Goal: Find specific page/section

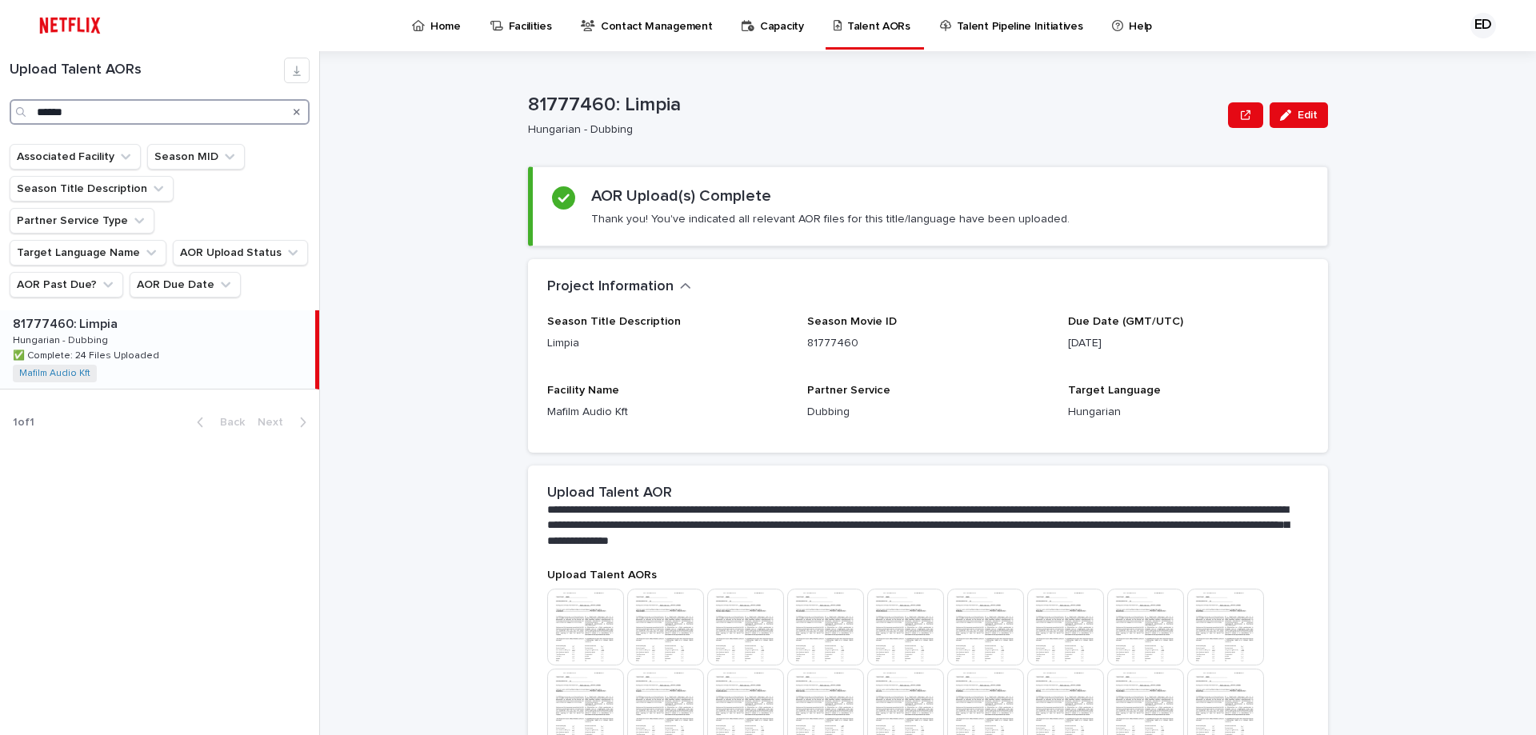
drag, startPoint x: -169, startPoint y: 84, endPoint x: -297, endPoint y: 67, distance: 129.1
click at [0, 67] on html "Home Facilities Contact Management Capacity Talent AORs Talent Pipeline Initiat…" at bounding box center [768, 367] width 1536 height 735
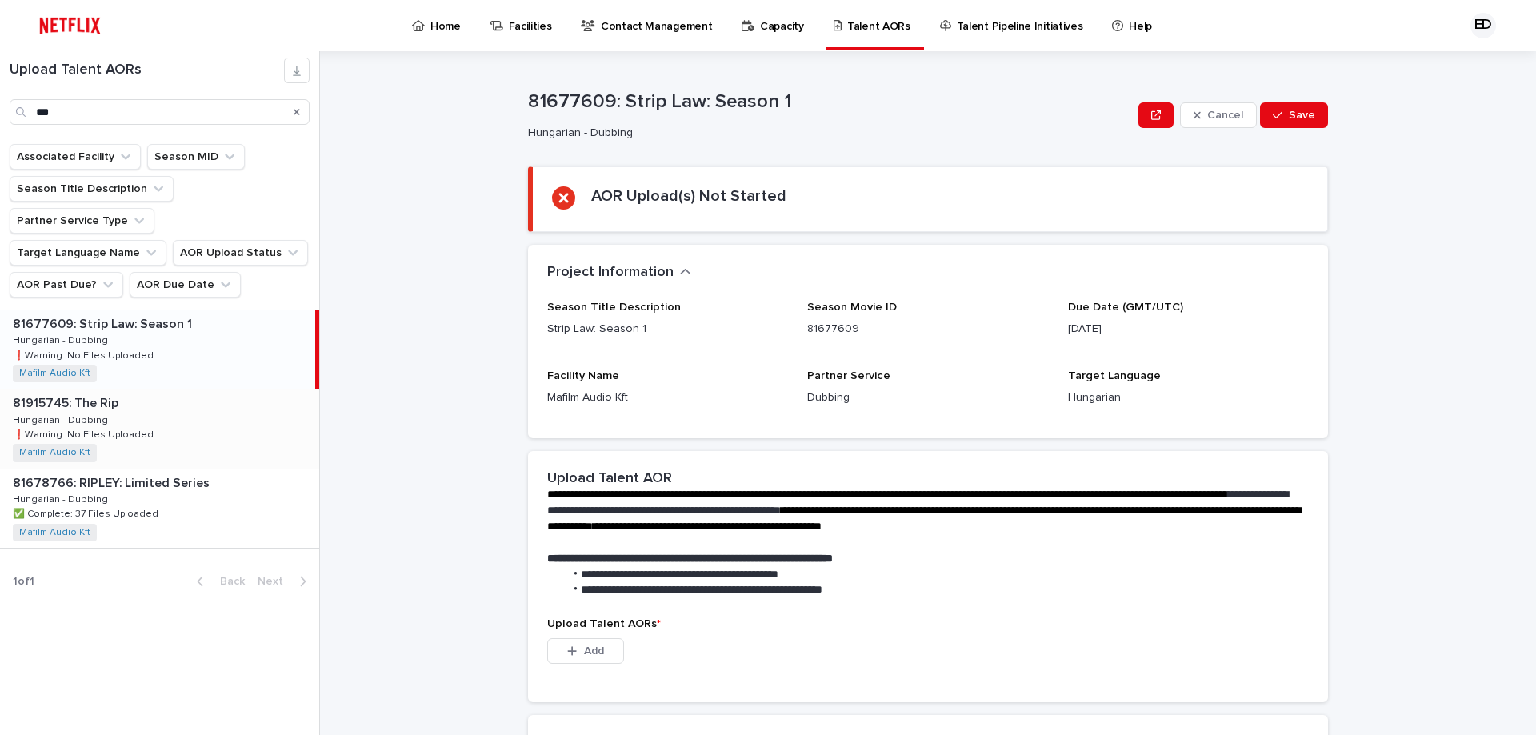
click at [78, 412] on p "Hungarian - Dubbing" at bounding box center [62, 419] width 98 height 14
drag, startPoint x: 142, startPoint y: 113, endPoint x: -110, endPoint y: 109, distance: 252.8
click at [0, 109] on html "Home Facilities Contact Management Capacity Talent AORs Talent Pipeline Initiat…" at bounding box center [768, 367] width 1536 height 735
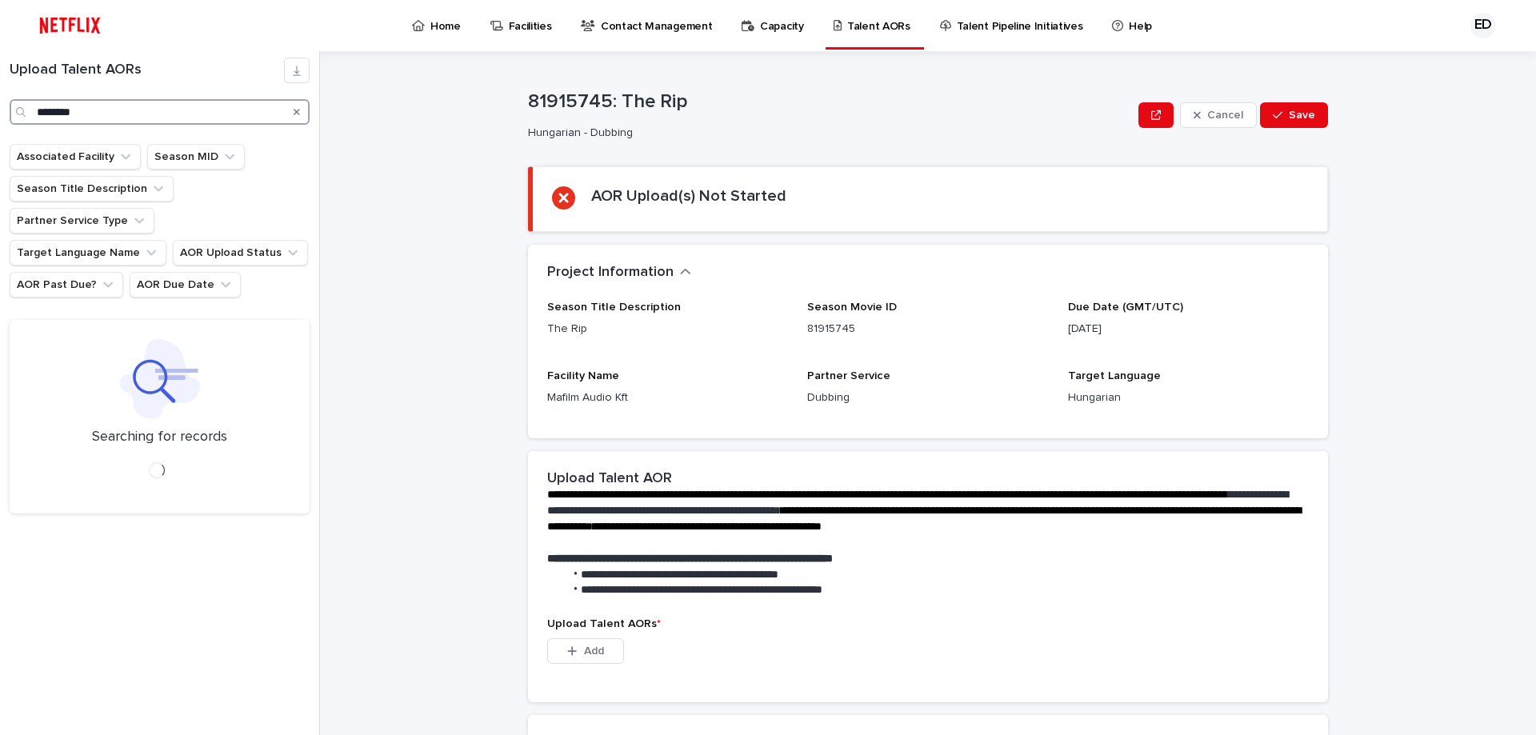
type input "********"
